Goal: Transaction & Acquisition: Download file/media

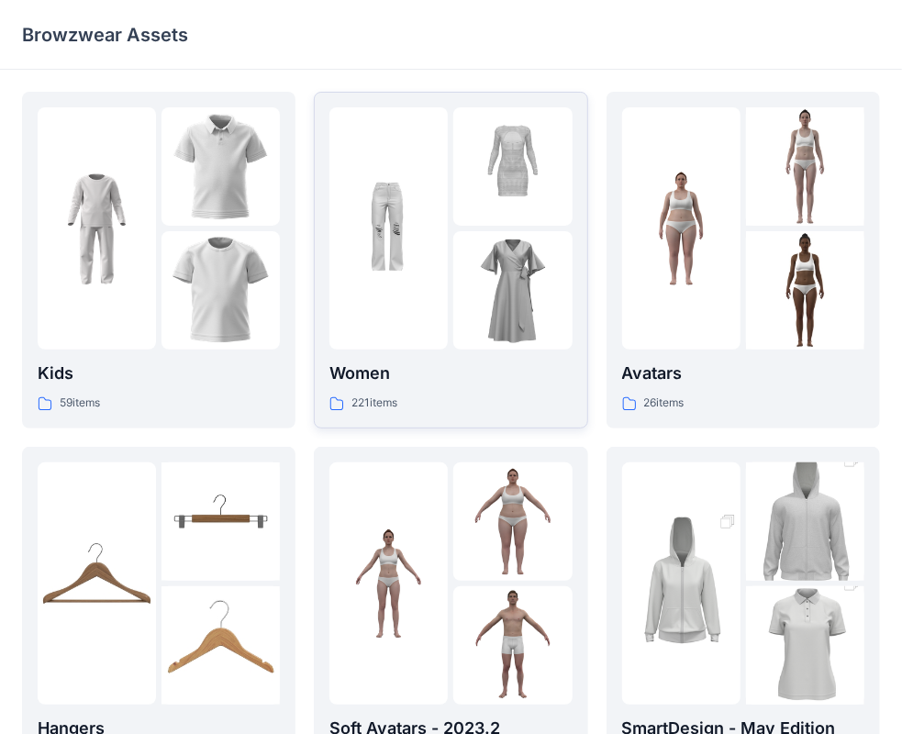
click at [484, 403] on div "221 items" at bounding box center [450, 403] width 242 height 19
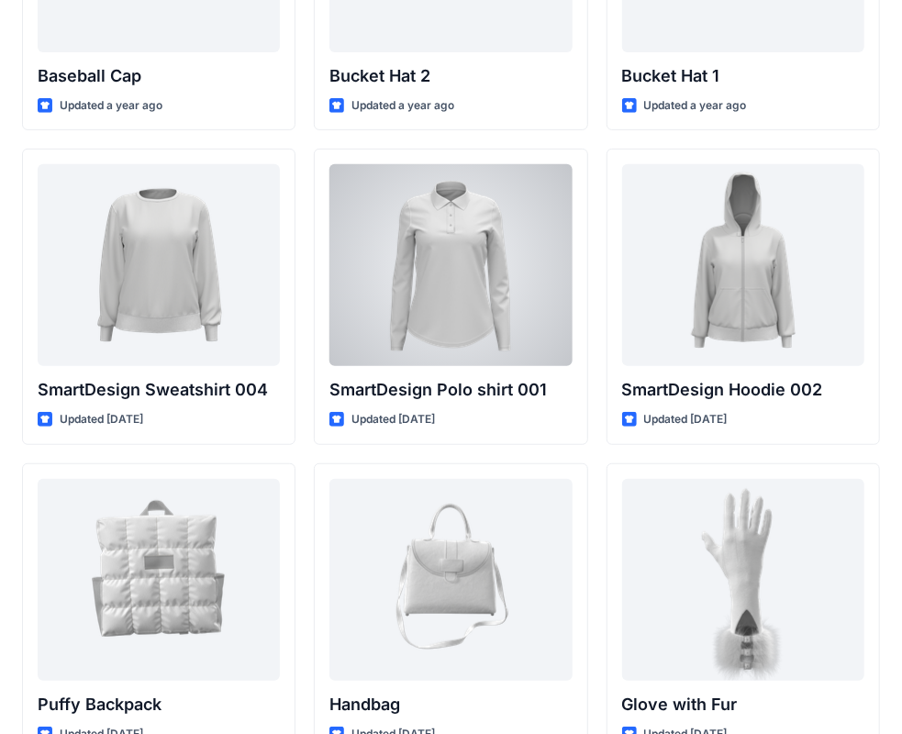
scroll to position [13789, 0]
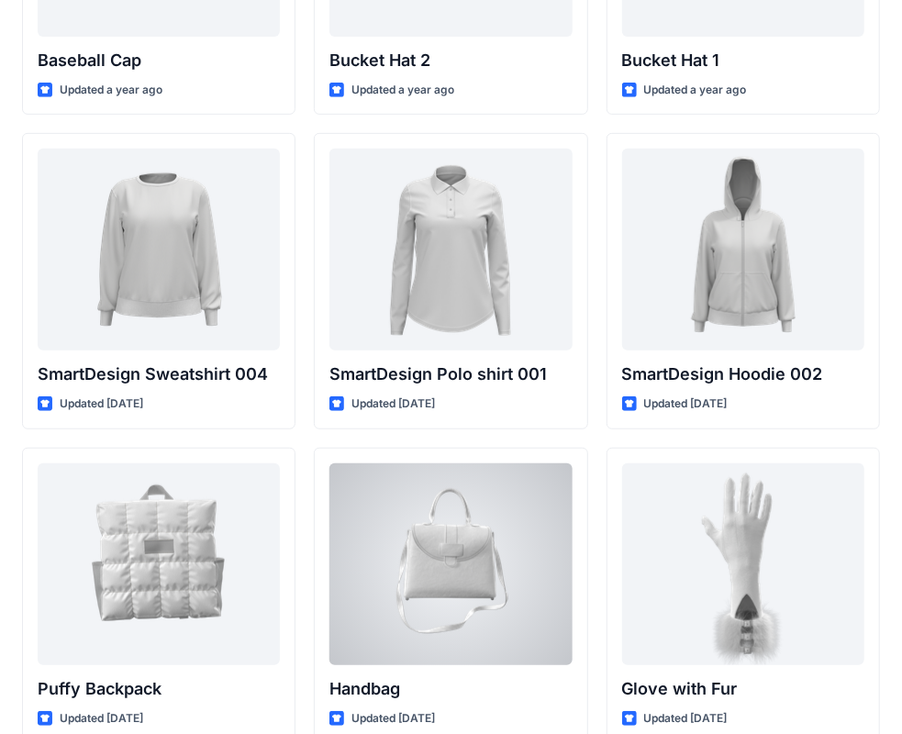
click at [557, 573] on div at bounding box center [450, 564] width 242 height 202
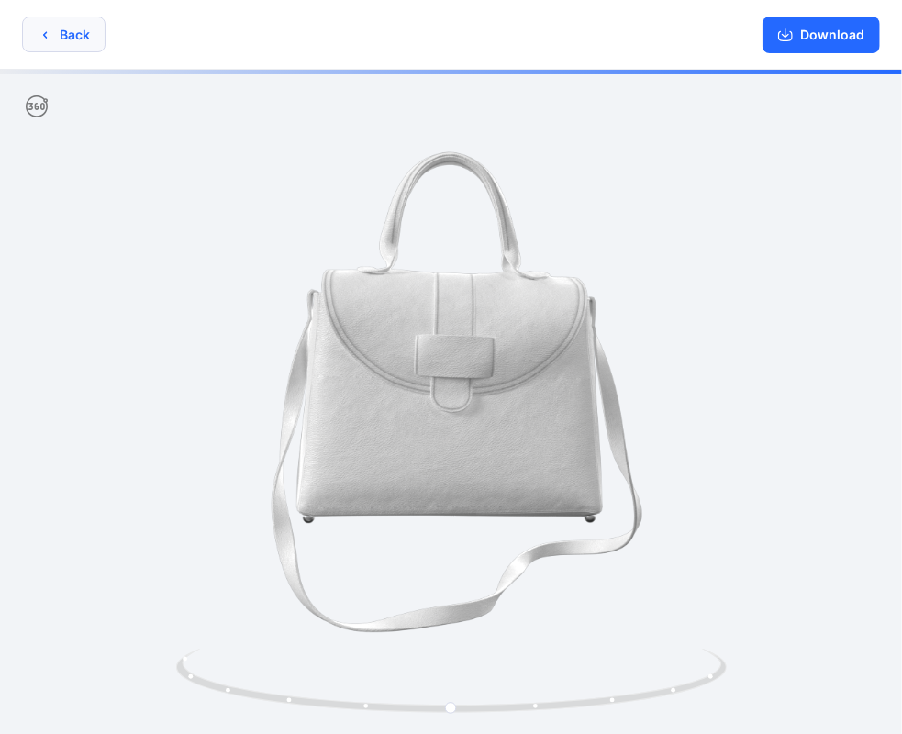
click at [51, 29] on icon "button" at bounding box center [45, 35] width 15 height 15
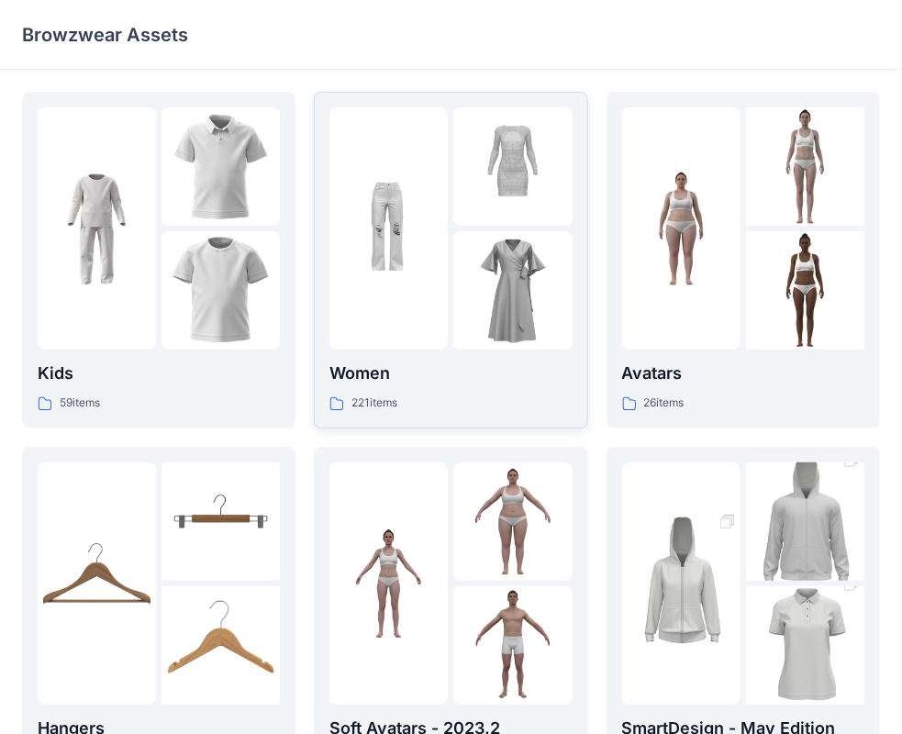
click at [472, 381] on p "Women" at bounding box center [450, 374] width 242 height 26
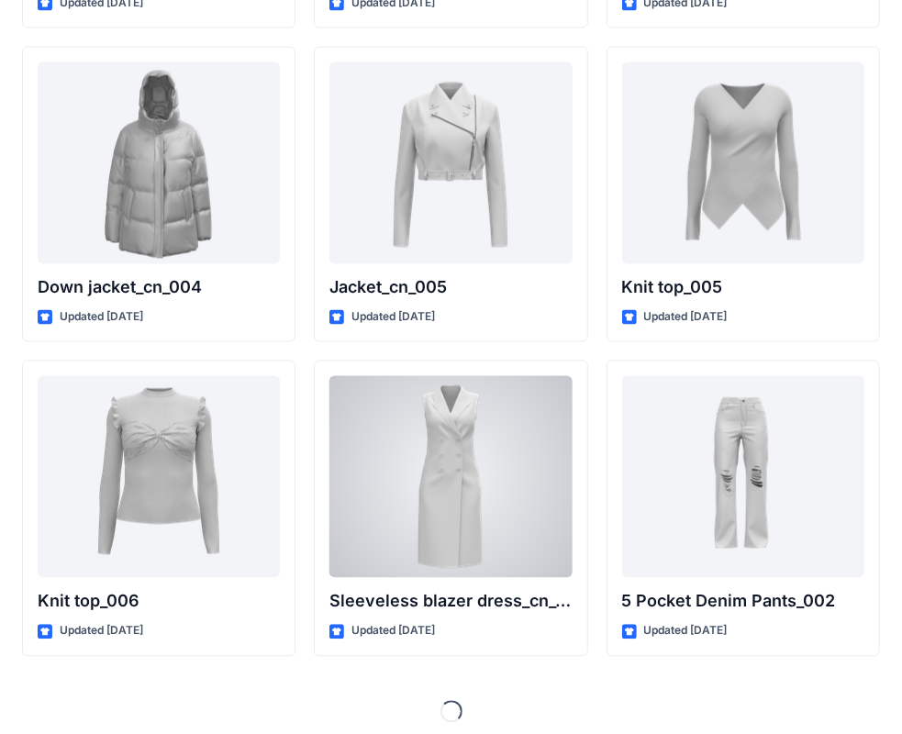
scroll to position [12000, 0]
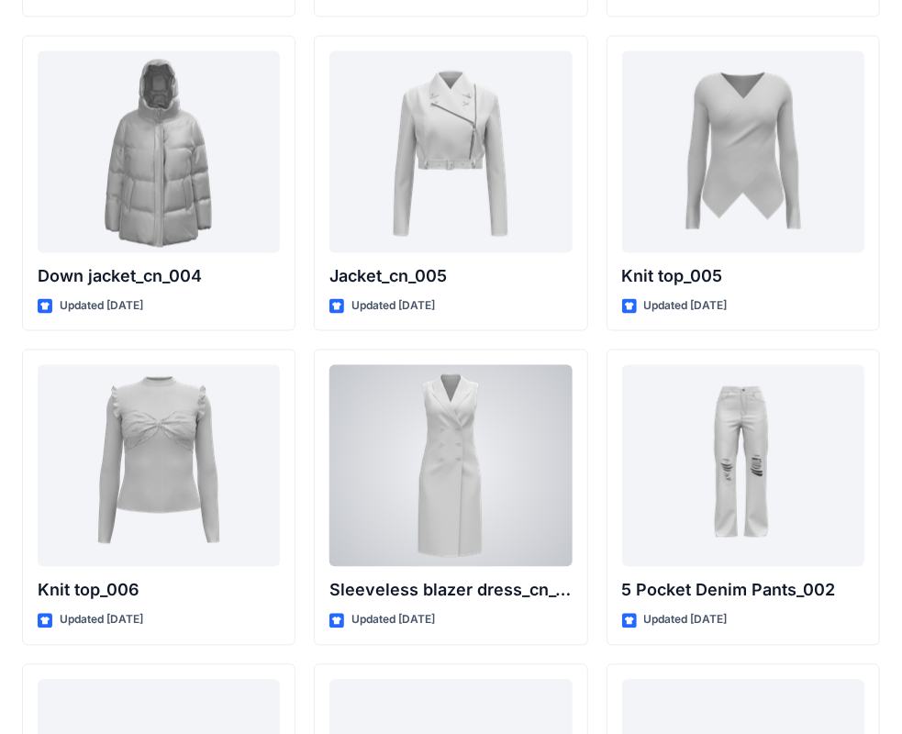
click at [494, 521] on div at bounding box center [450, 466] width 242 height 202
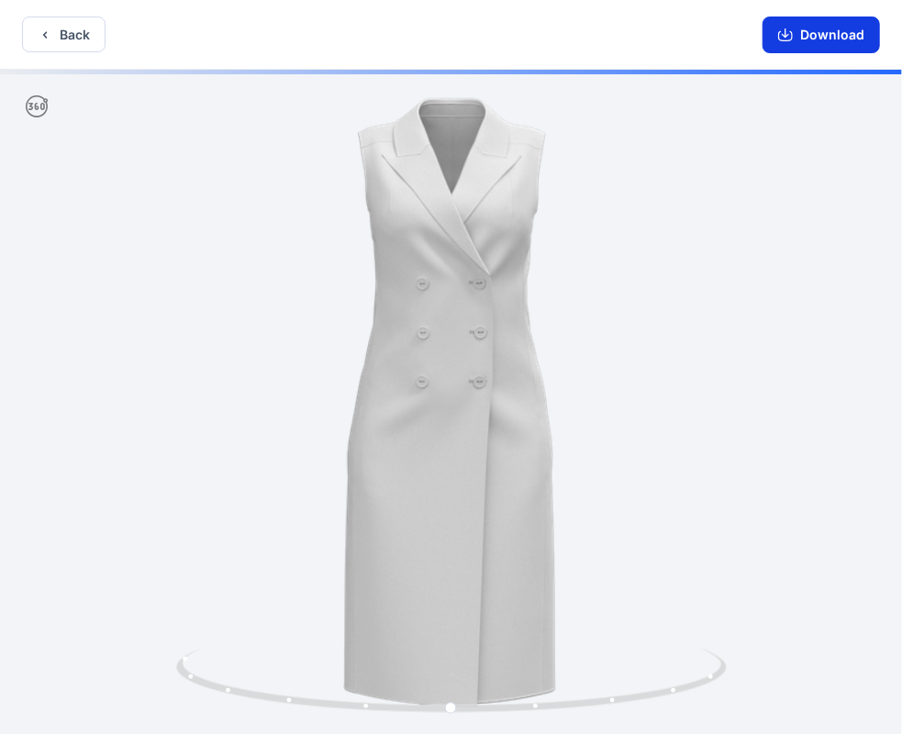
click at [797, 42] on button "Download" at bounding box center [821, 35] width 117 height 37
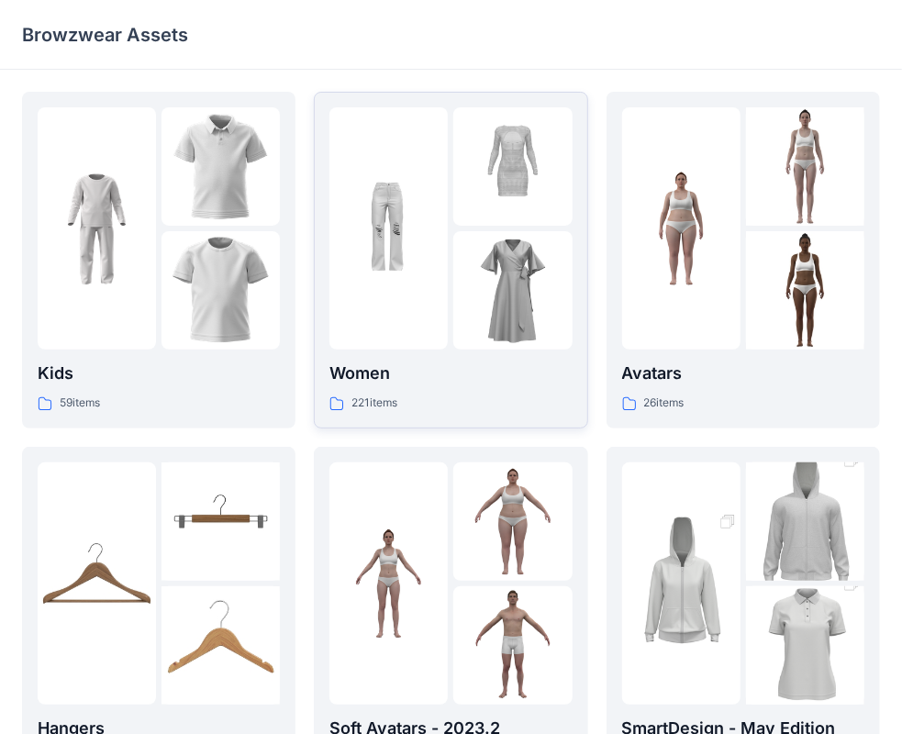
click at [536, 374] on p "Women" at bounding box center [450, 374] width 242 height 26
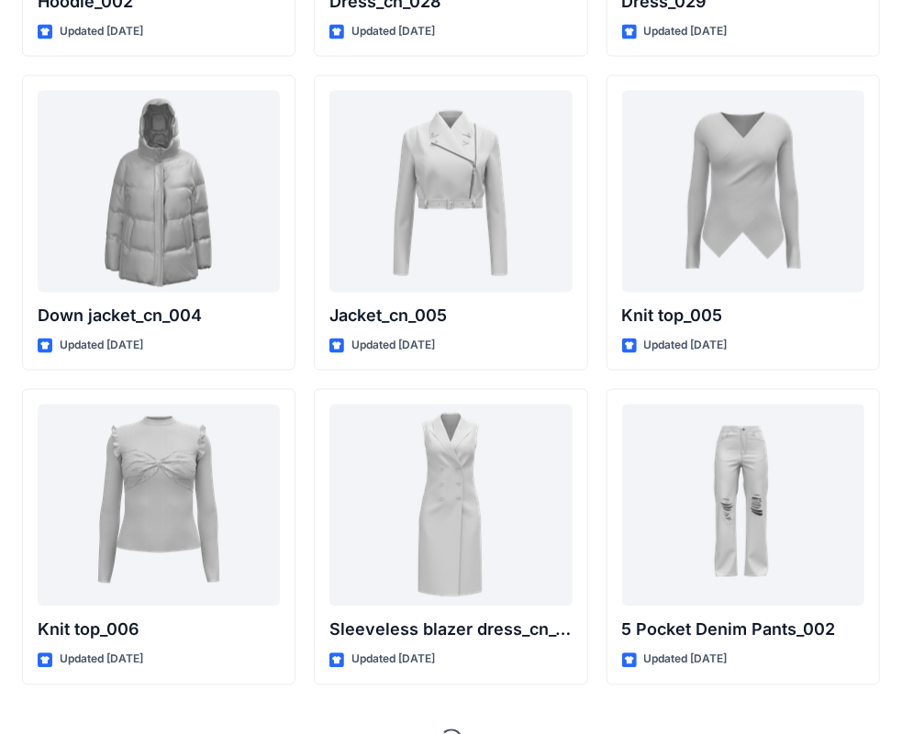
scroll to position [12000, 0]
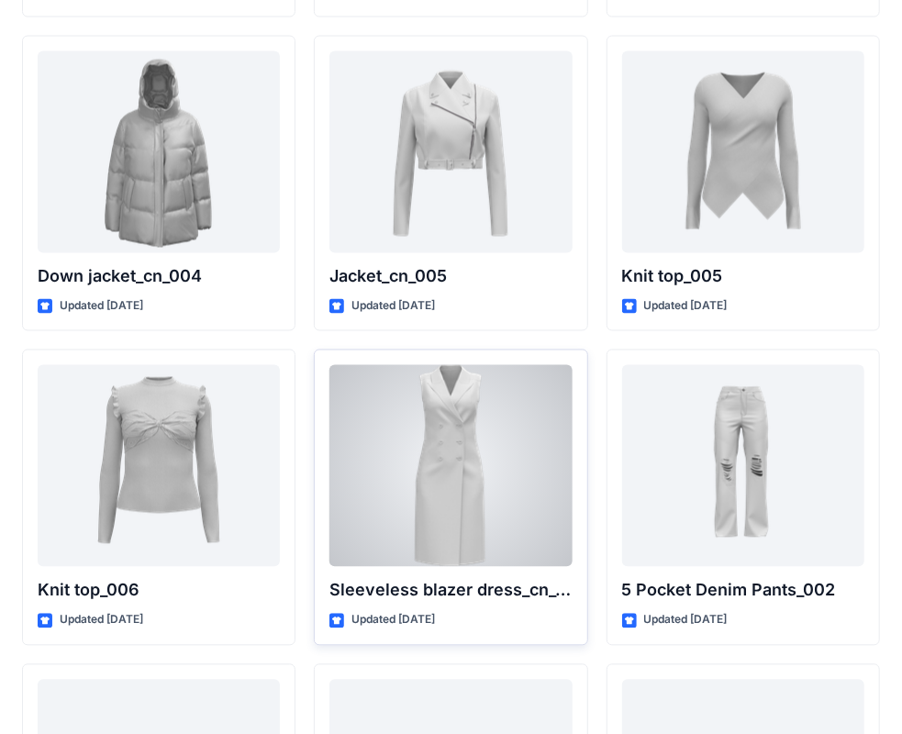
click at [434, 467] on div at bounding box center [450, 466] width 242 height 202
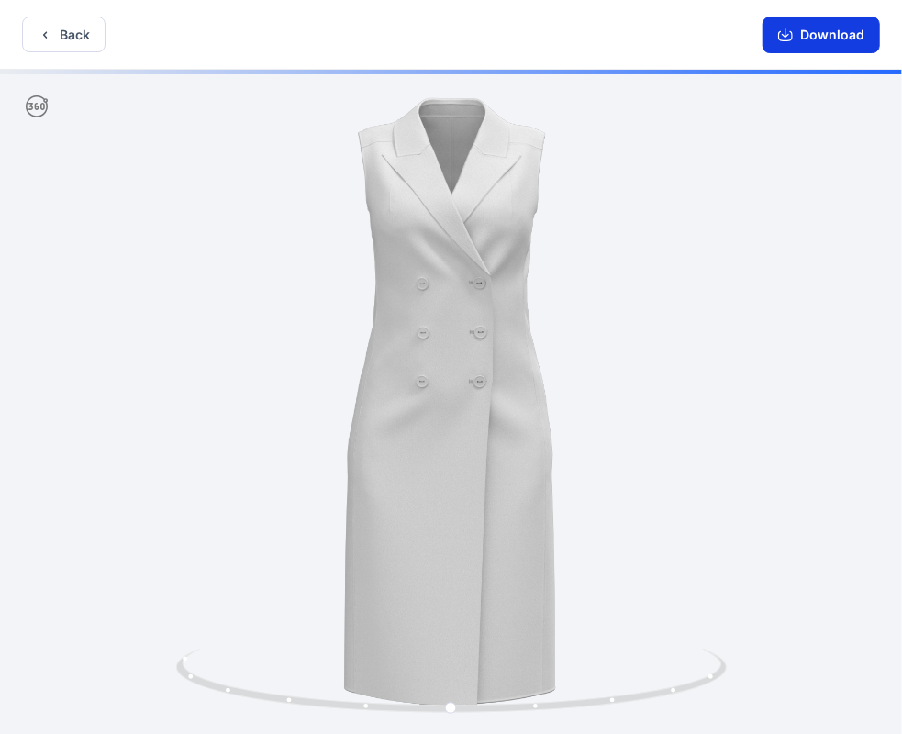
click at [816, 28] on button "Download" at bounding box center [821, 35] width 117 height 37
